Goal: Task Accomplishment & Management: Manage account settings

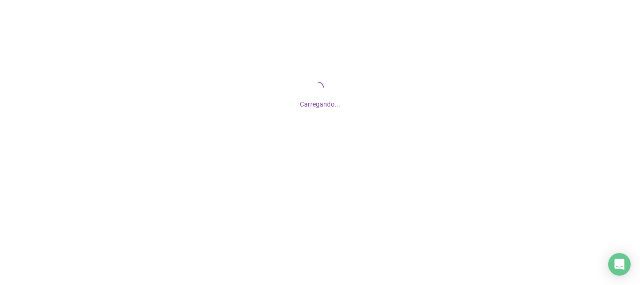
click at [295, 61] on div "Carregando..." at bounding box center [320, 93] width 640 height 187
click at [294, 61] on div "Carregando..." at bounding box center [320, 93] width 640 height 187
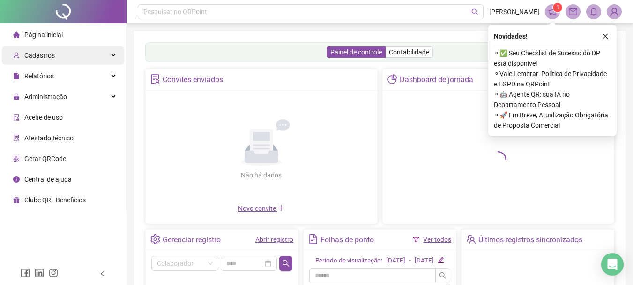
click at [43, 52] on span "Cadastros" at bounding box center [39, 55] width 30 height 7
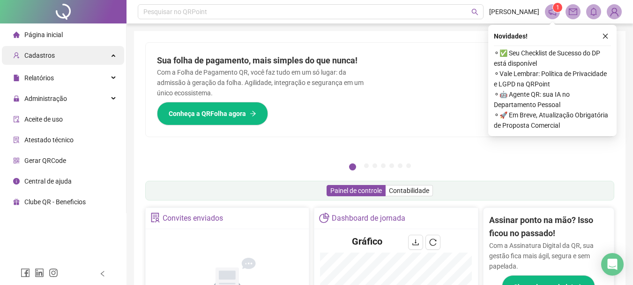
click at [45, 54] on span "Cadastros" at bounding box center [39, 55] width 30 height 7
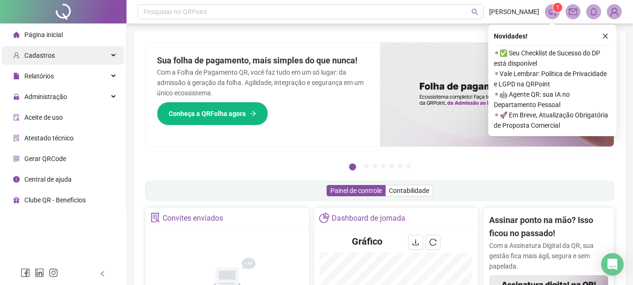
click at [68, 52] on div "Cadastros" at bounding box center [63, 55] width 122 height 19
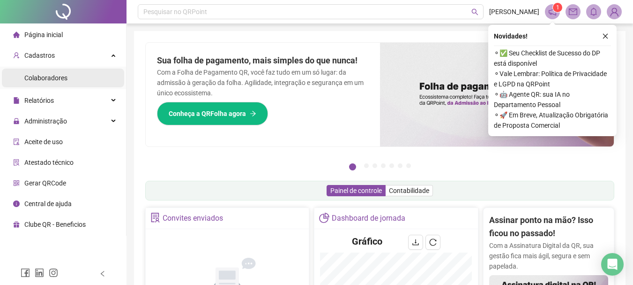
click at [68, 82] on li "Colaboradores" at bounding box center [63, 77] width 122 height 19
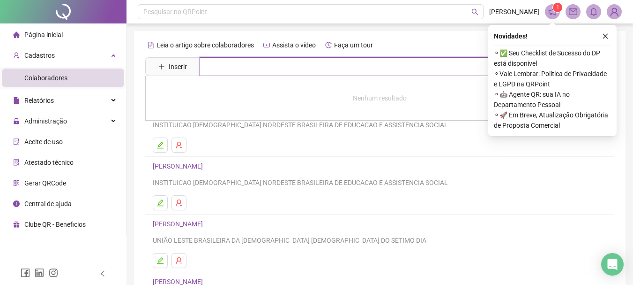
click at [274, 68] on input "text" at bounding box center [387, 66] width 374 height 19
type input "**"
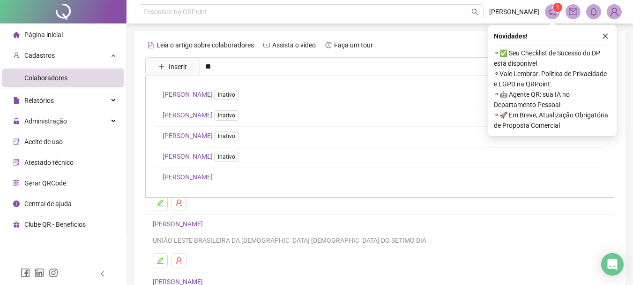
click at [213, 173] on link "[PERSON_NAME]" at bounding box center [188, 176] width 50 height 7
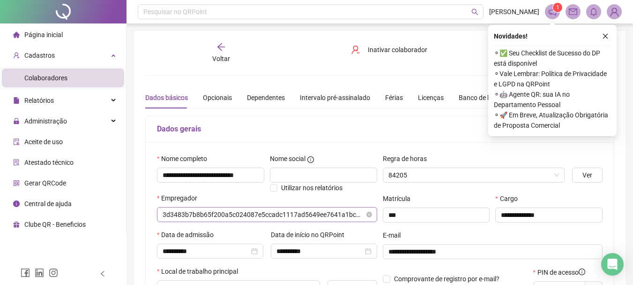
type input "**********"
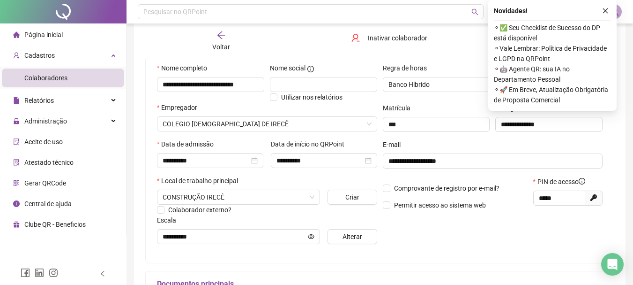
scroll to position [94, 0]
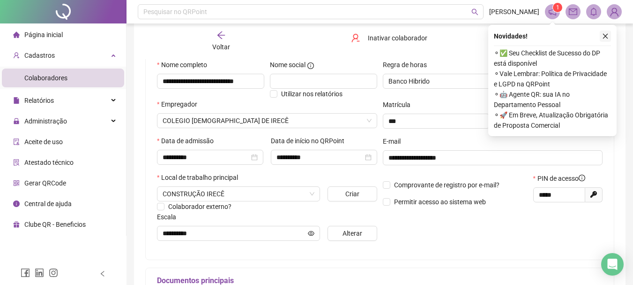
click at [602, 32] on button "button" at bounding box center [605, 35] width 11 height 11
